Goal: Information Seeking & Learning: Learn about a topic

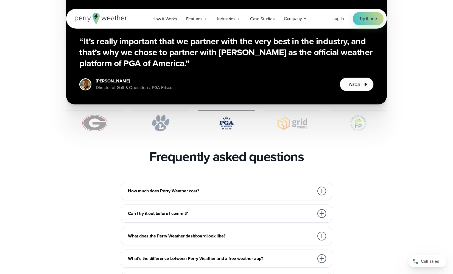
scroll to position [1110, 0]
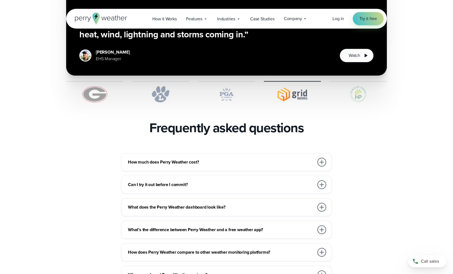
click at [322, 158] on div at bounding box center [322, 162] width 9 height 9
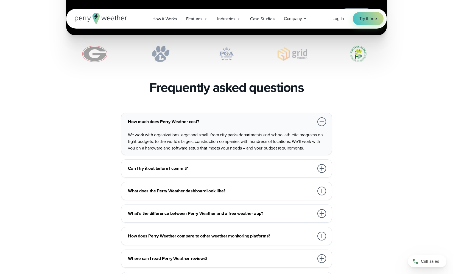
scroll to position [1167, 0]
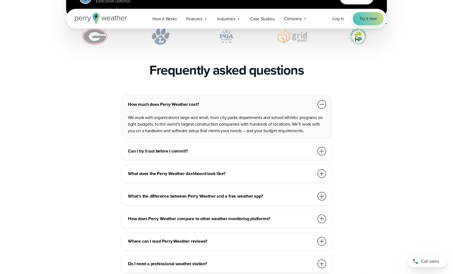
click at [321, 147] on div at bounding box center [322, 151] width 9 height 9
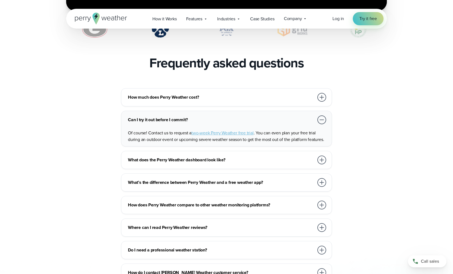
scroll to position [1187, 0]
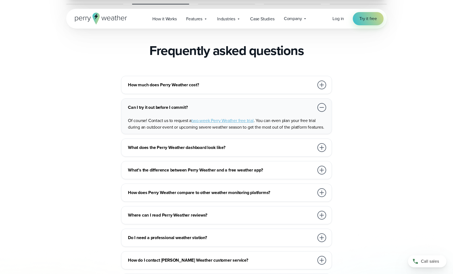
click at [324, 188] on div at bounding box center [322, 192] width 9 height 9
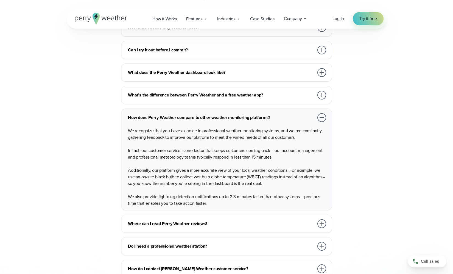
scroll to position [1299, 0]
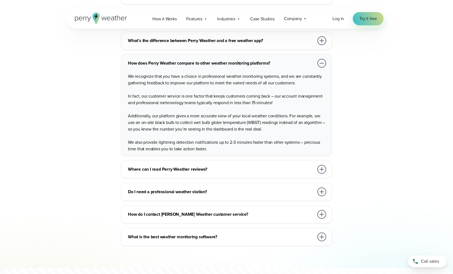
click at [323, 232] on div at bounding box center [322, 236] width 9 height 9
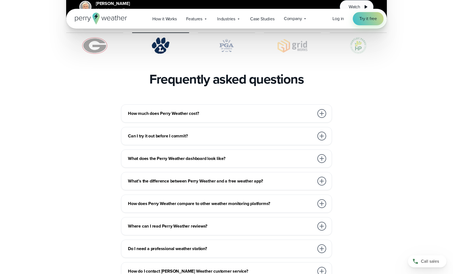
scroll to position [1175, 0]
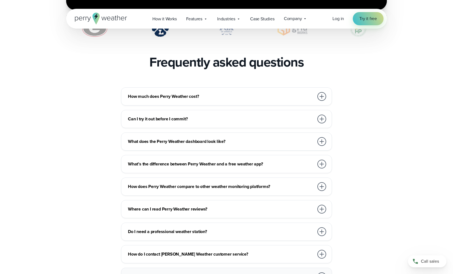
click at [323, 227] on div at bounding box center [322, 231] width 9 height 9
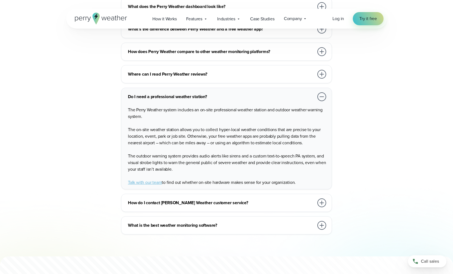
scroll to position [1274, 0]
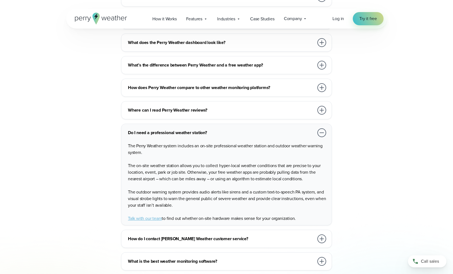
click at [322, 234] on div at bounding box center [322, 238] width 9 height 9
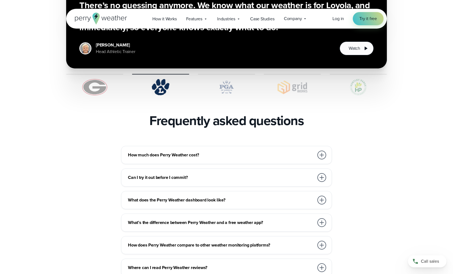
scroll to position [1161, 0]
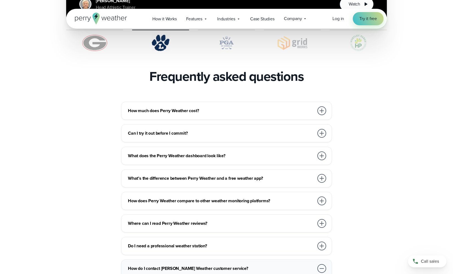
click at [323, 174] on div at bounding box center [322, 178] width 9 height 9
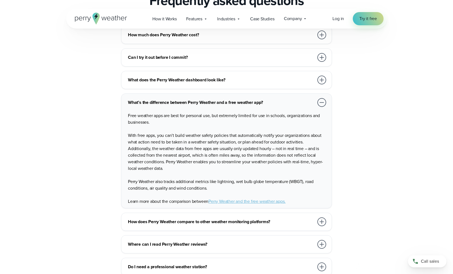
scroll to position [1255, 0]
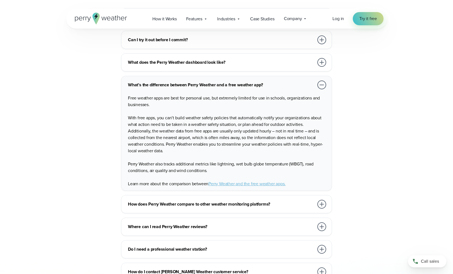
click at [321, 200] on div at bounding box center [322, 204] width 9 height 9
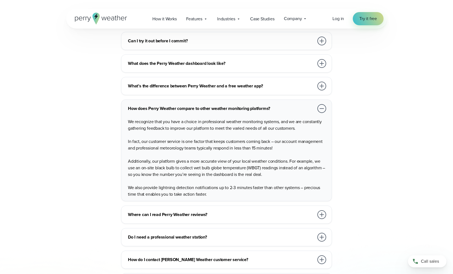
scroll to position [1210, 0]
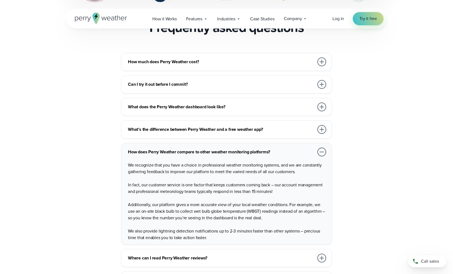
click at [322, 125] on div at bounding box center [322, 129] width 9 height 9
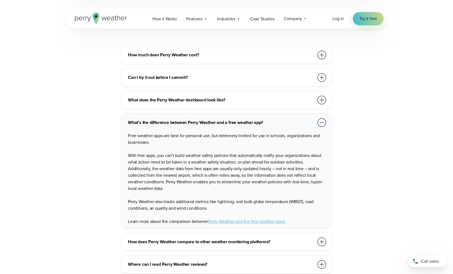
scroll to position [1253, 0]
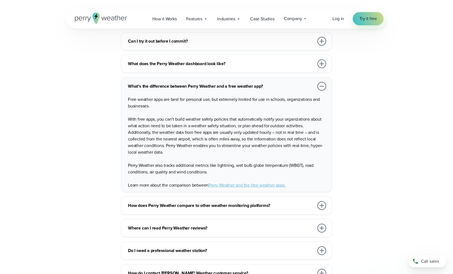
click at [249, 182] on link "Perry Weather and the free weather apps." at bounding box center [246, 185] width 77 height 6
